Goal: Transaction & Acquisition: Purchase product/service

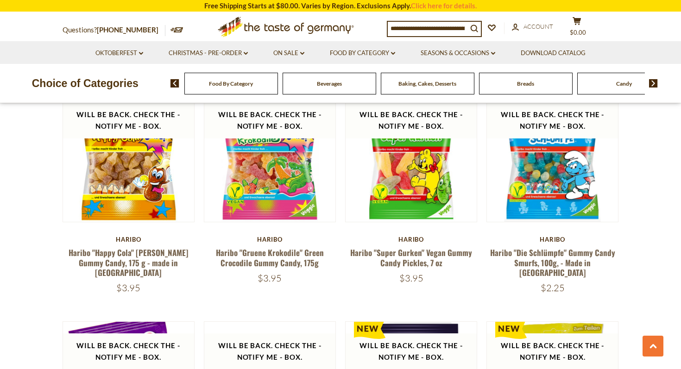
scroll to position [1903, 0]
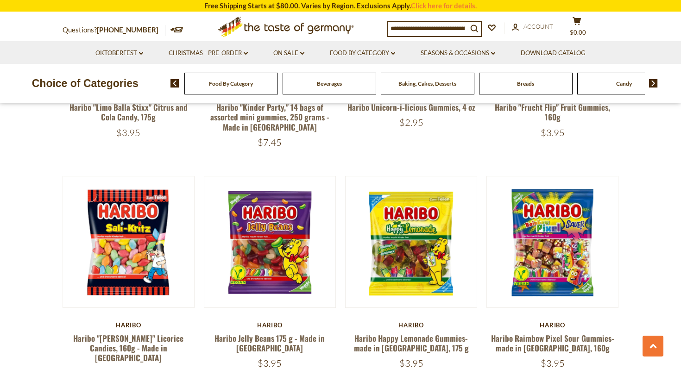
scroll to position [1182, 0]
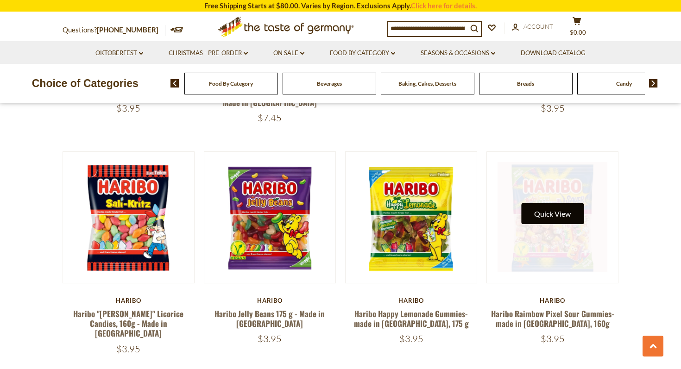
click at [553, 203] on button "Quick View" at bounding box center [552, 213] width 63 height 21
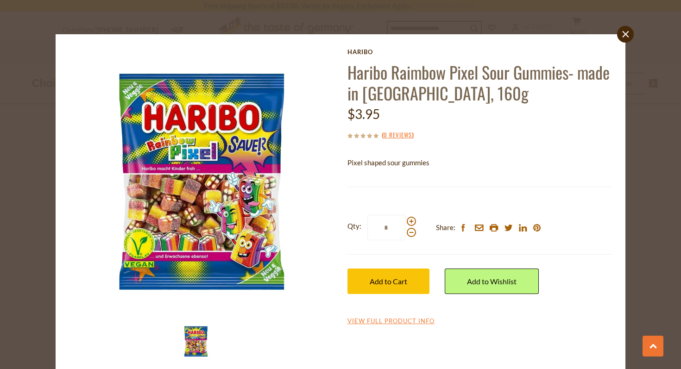
click at [680, 113] on div "close [GEOGRAPHIC_DATA] Haribo Raimbow Pixel Sour Gummies- made in [GEOGRAPHIC_…" at bounding box center [340, 184] width 681 height 369
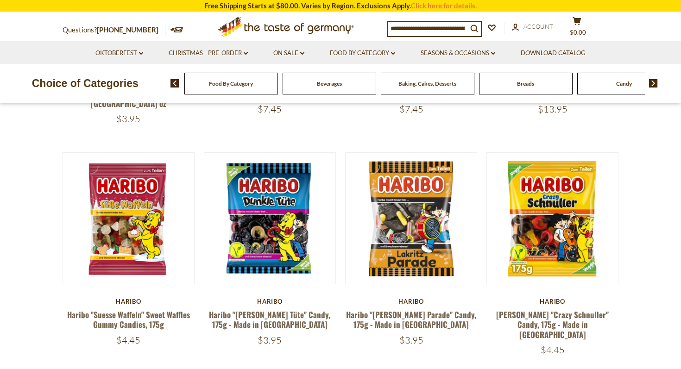
scroll to position [0, 0]
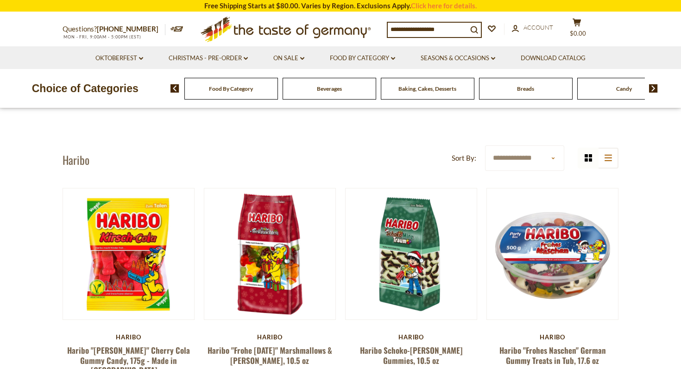
click at [424, 26] on input at bounding box center [428, 29] width 80 height 13
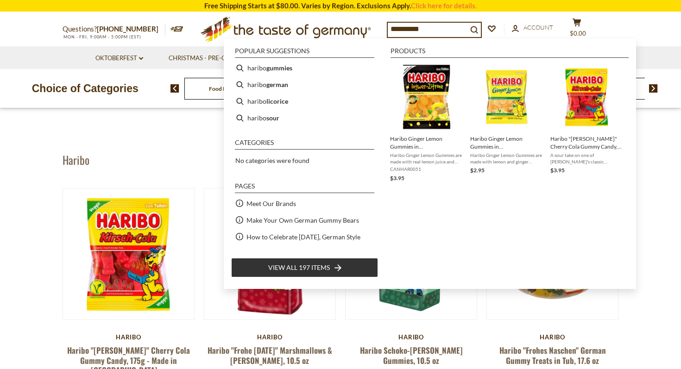
type input "**********"
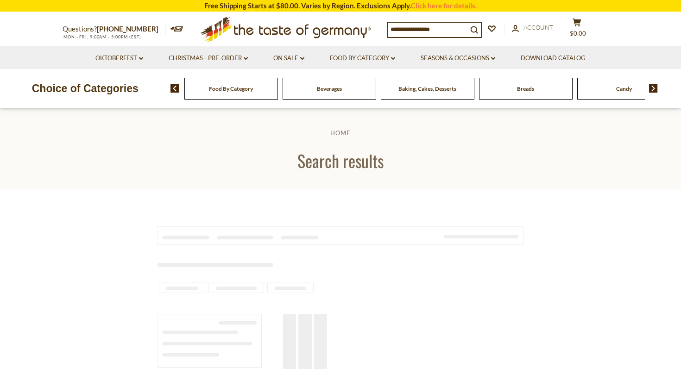
type input "**********"
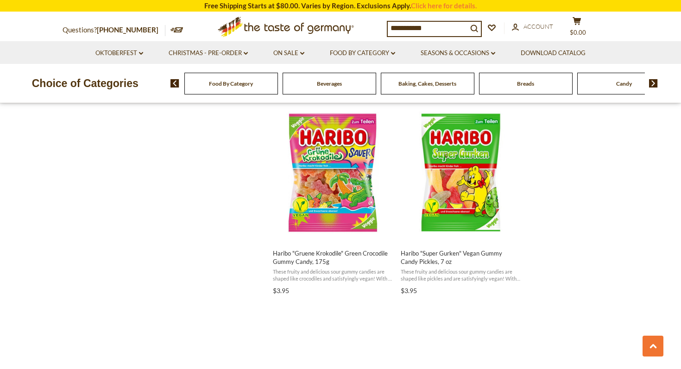
scroll to position [1373, 0]
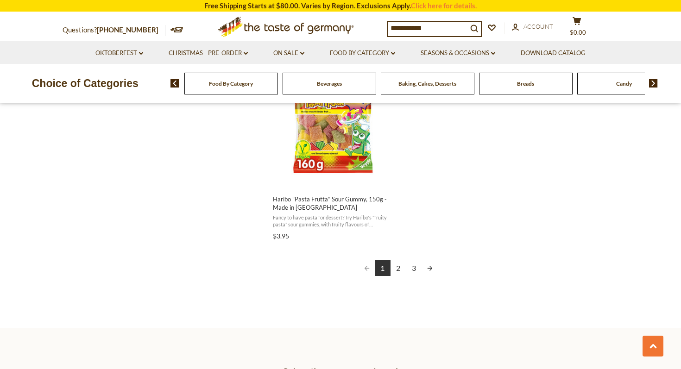
click at [395, 272] on link "2" at bounding box center [398, 268] width 16 height 16
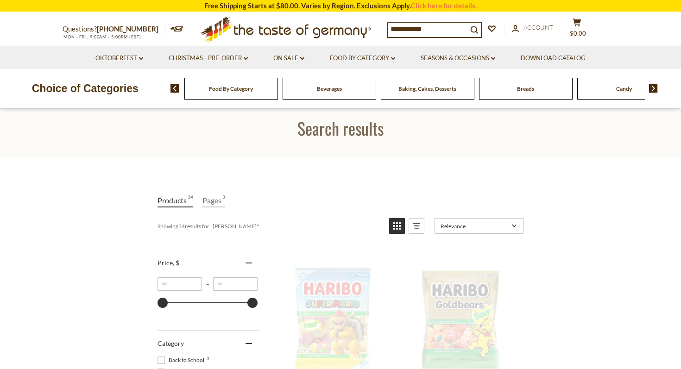
scroll to position [0, 0]
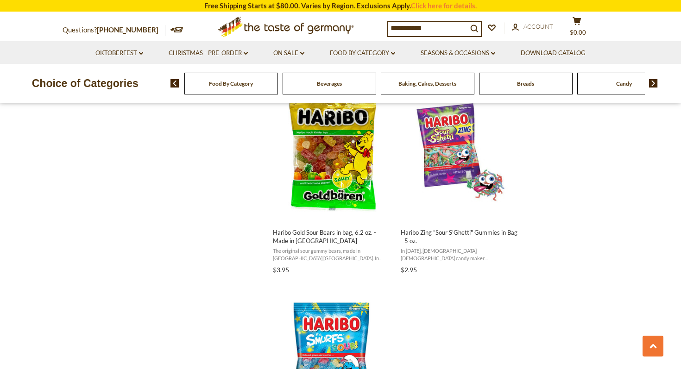
scroll to position [1410, 0]
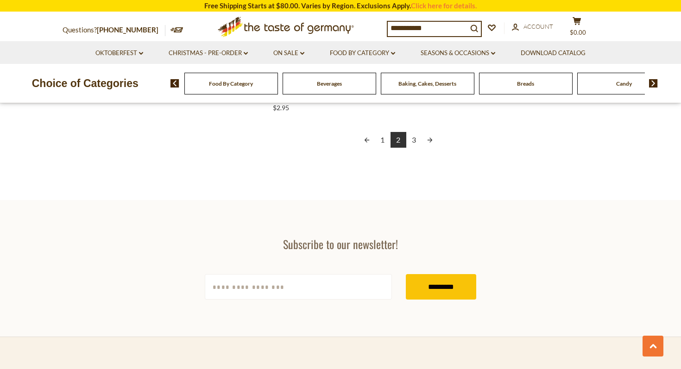
click at [411, 141] on link "3" at bounding box center [414, 140] width 16 height 16
